Goal: Navigation & Orientation: Find specific page/section

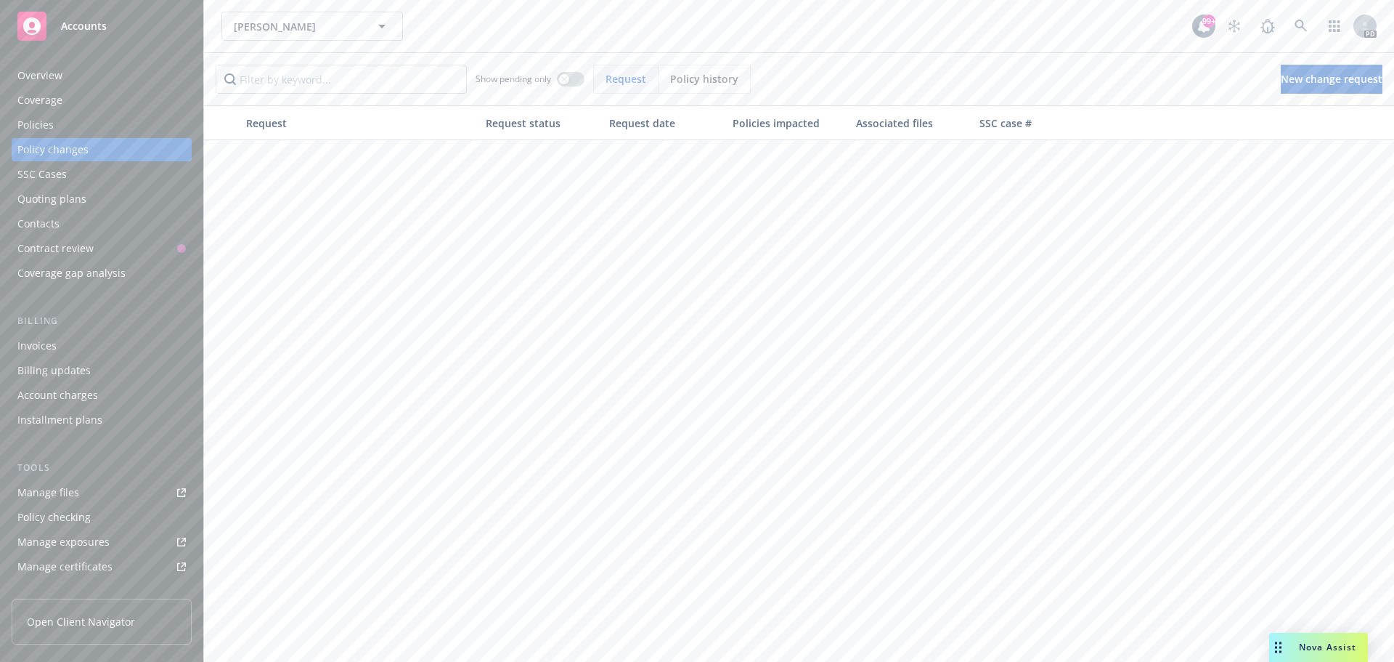
scroll to position [1680, 0]
